Goal: Book appointment/travel/reservation

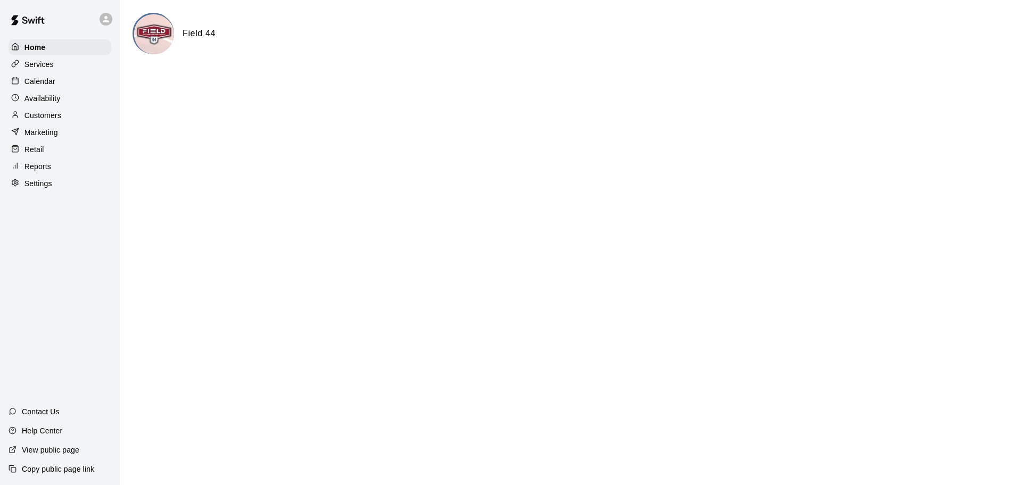
click at [36, 70] on p "Services" at bounding box center [38, 64] width 29 height 11
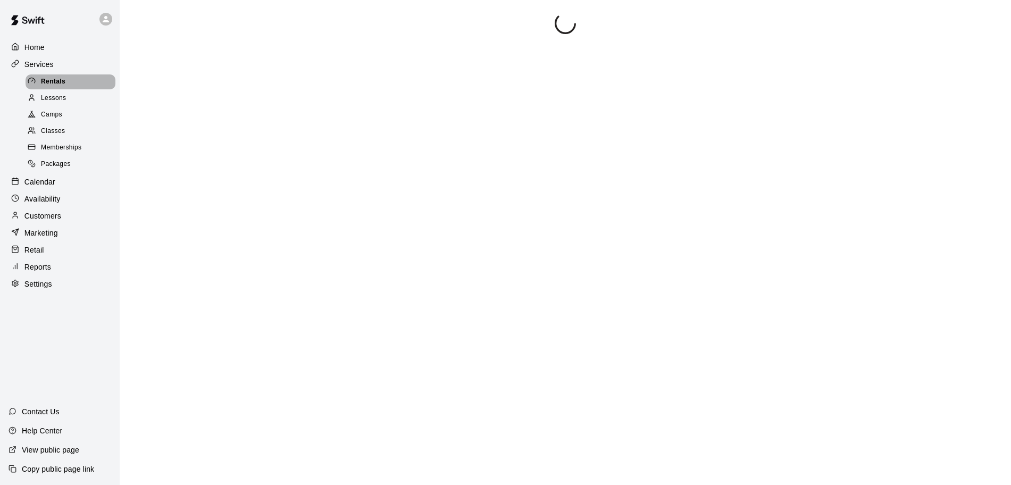
click at [33, 83] on icon at bounding box center [32, 81] width 8 height 8
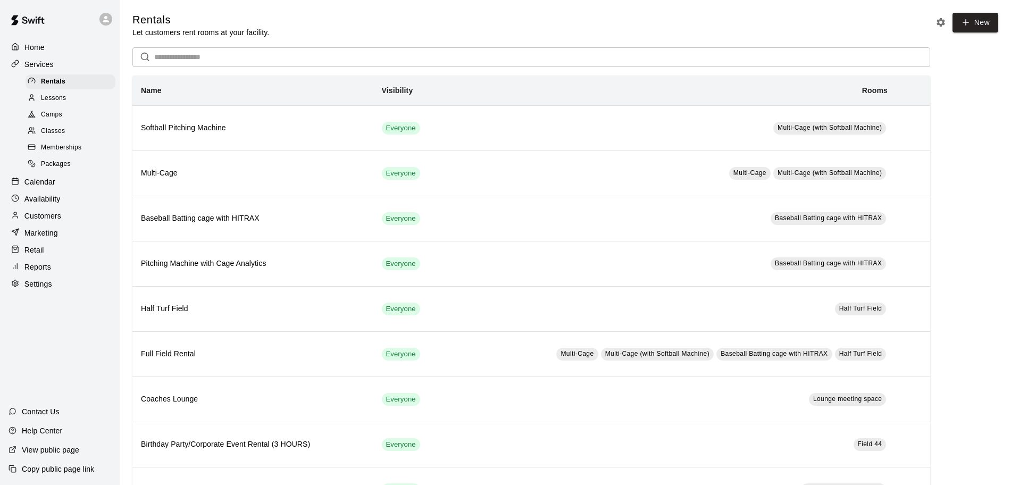
click at [45, 65] on p "Services" at bounding box center [38, 64] width 29 height 11
click at [38, 187] on p "Calendar" at bounding box center [39, 182] width 31 height 11
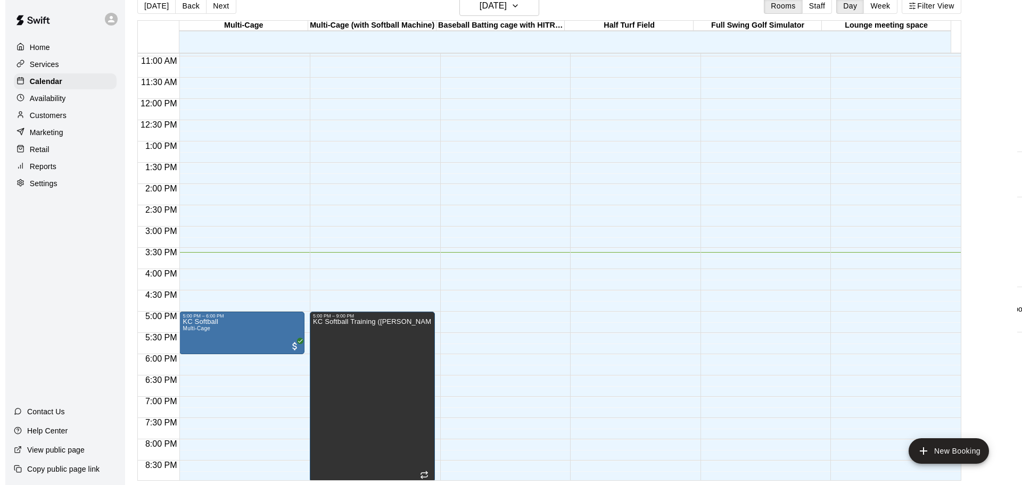
scroll to position [596, 0]
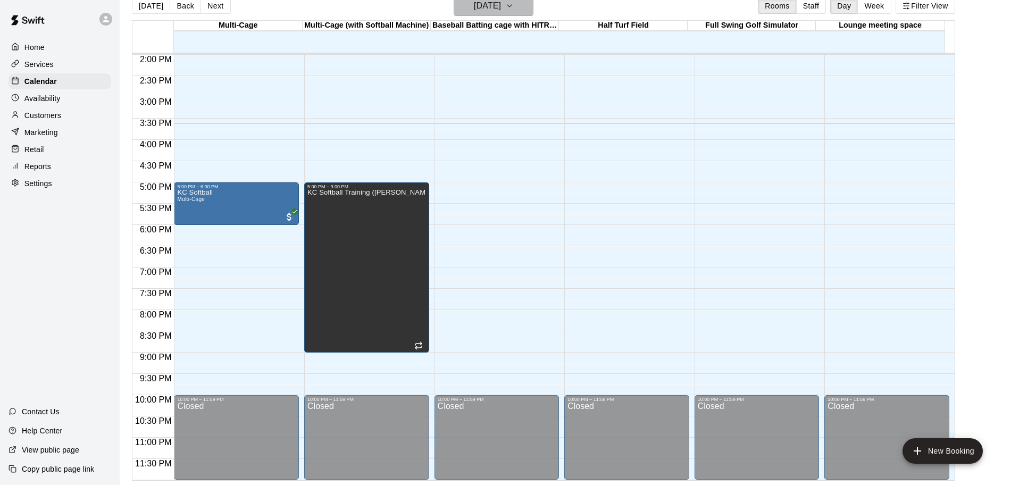
click at [514, 9] on icon "button" at bounding box center [509, 5] width 9 height 13
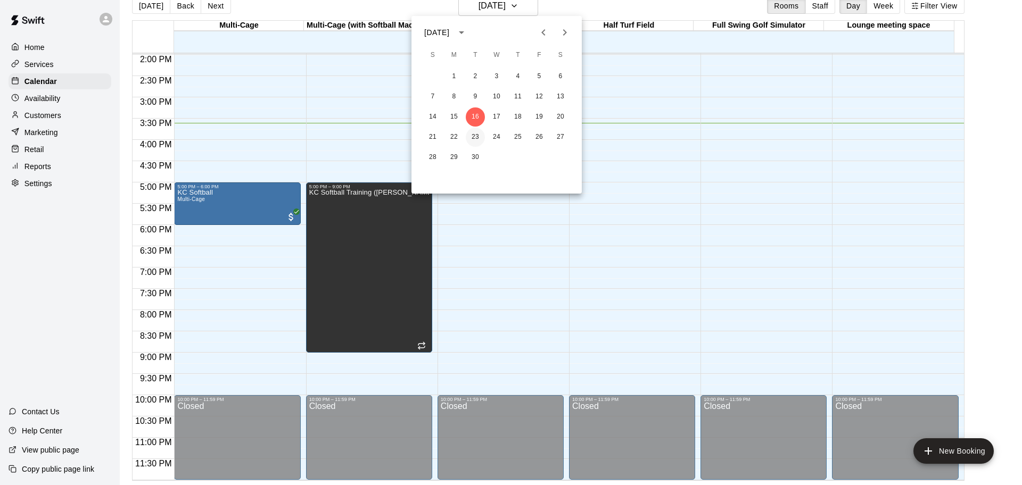
click at [473, 136] on button "23" at bounding box center [475, 137] width 19 height 19
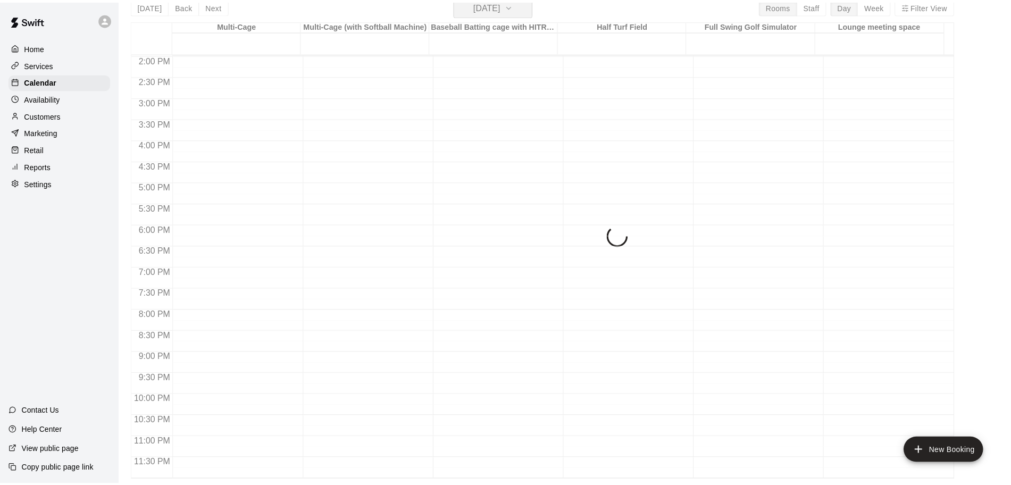
scroll to position [13, 0]
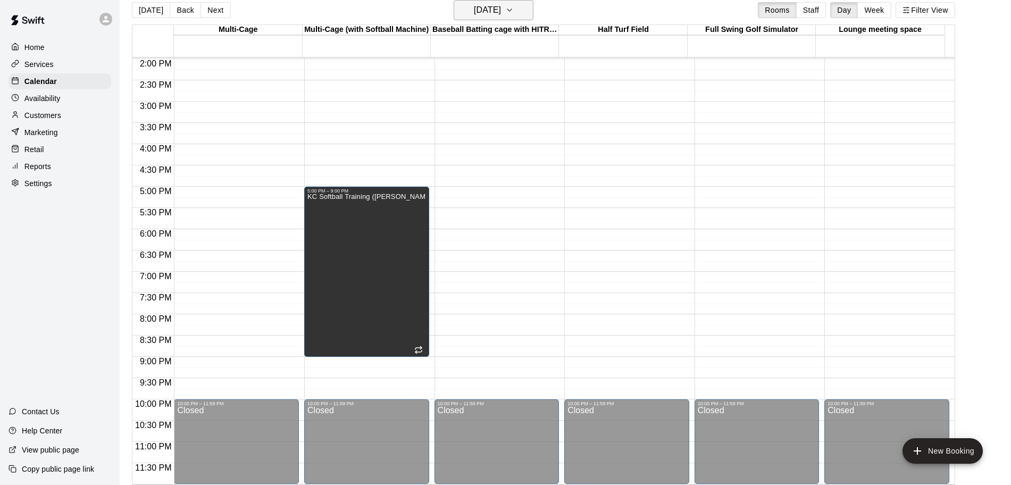
click at [514, 11] on icon "button" at bounding box center [509, 10] width 9 height 13
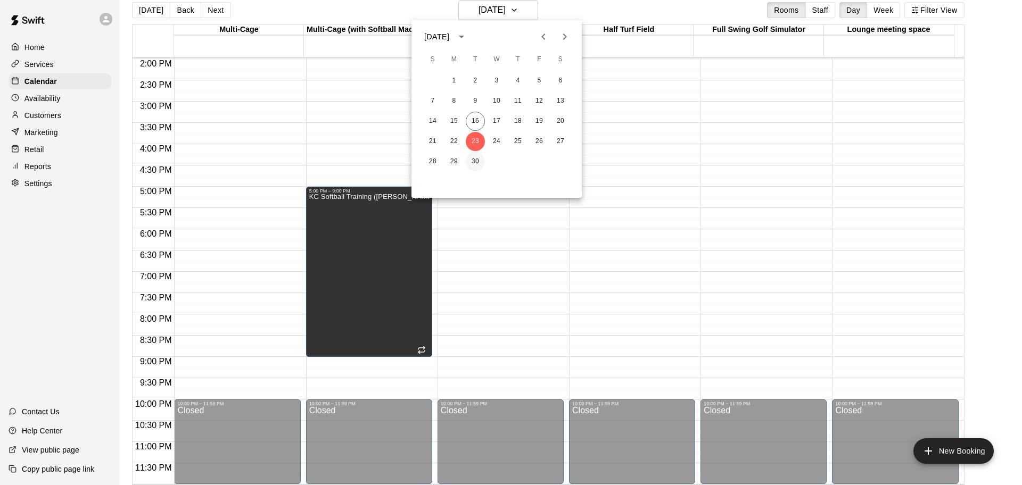
click at [473, 159] on button "30" at bounding box center [475, 161] width 19 height 19
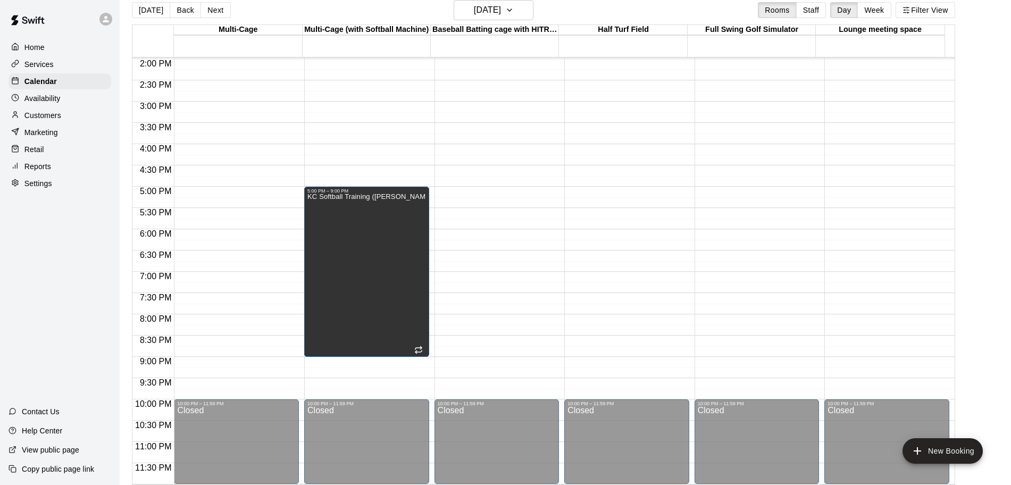
click at [38, 42] on div "Home" at bounding box center [60, 47] width 103 height 16
